Goal: Information Seeking & Learning: Learn about a topic

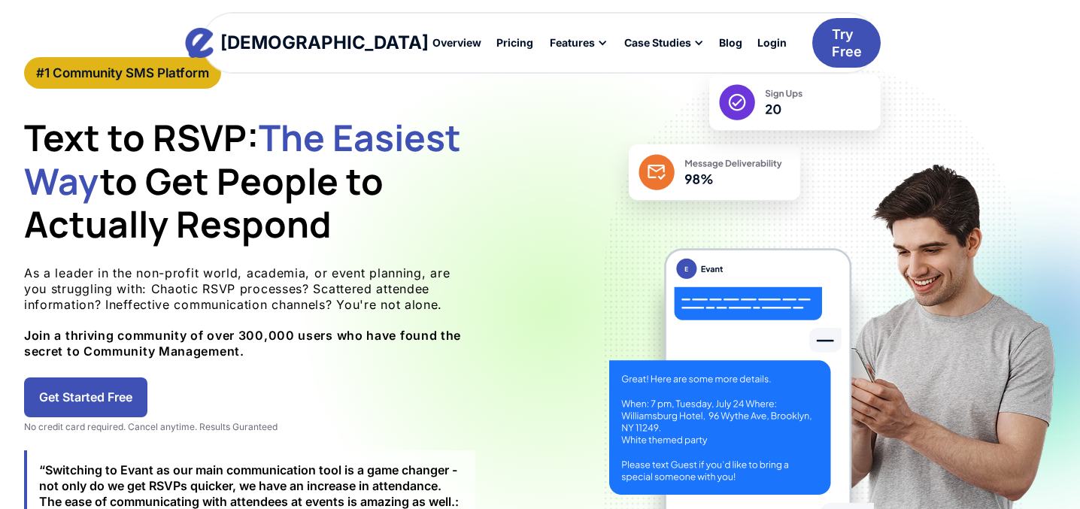
scroll to position [68, 0]
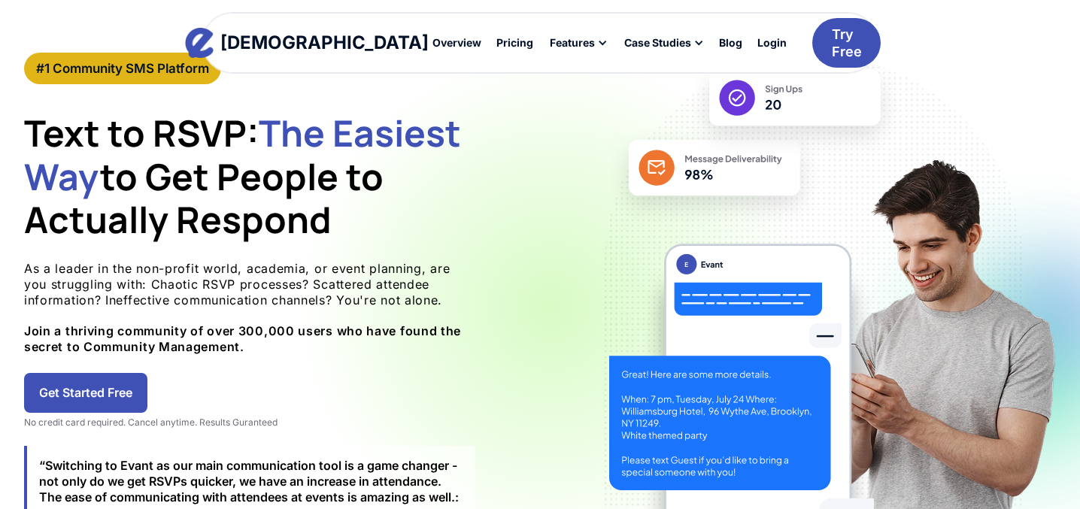
click at [124, 390] on link "Get Started Free" at bounding box center [85, 393] width 123 height 40
click at [71, 398] on link "Get Started Free" at bounding box center [85, 393] width 123 height 40
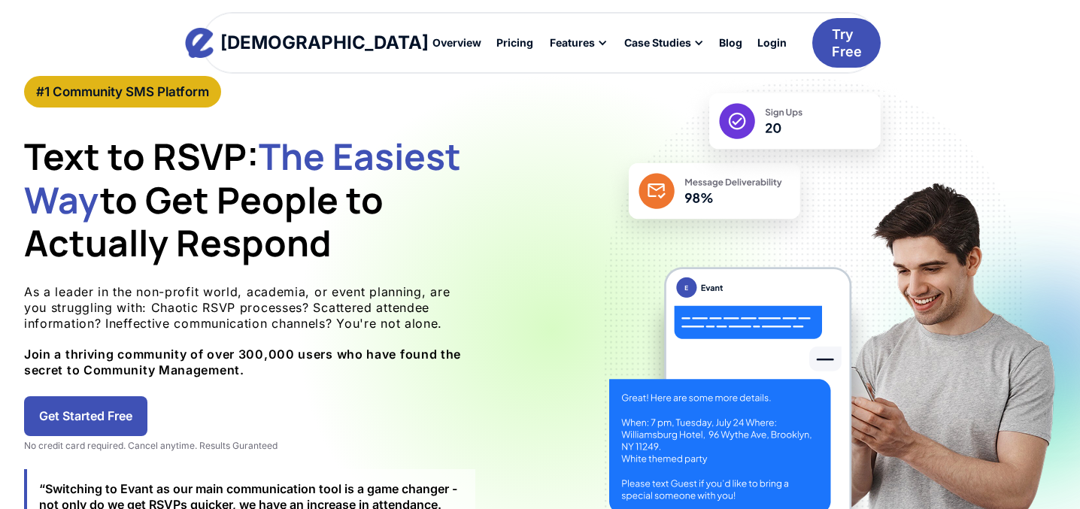
scroll to position [10, 0]
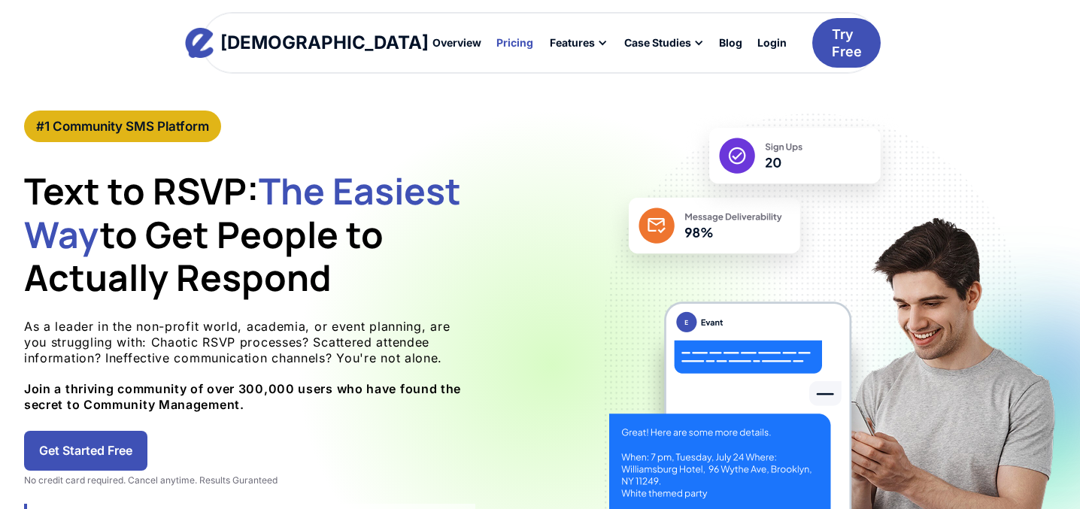
click at [497, 43] on div "Pricing" at bounding box center [515, 43] width 37 height 11
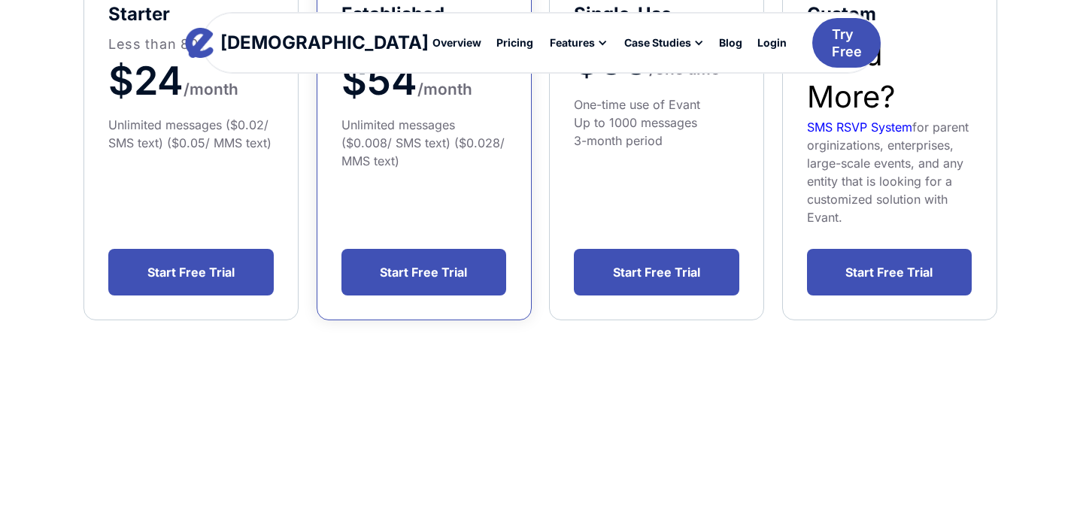
scroll to position [410, 0]
